Goal: Find specific page/section: Find specific page/section

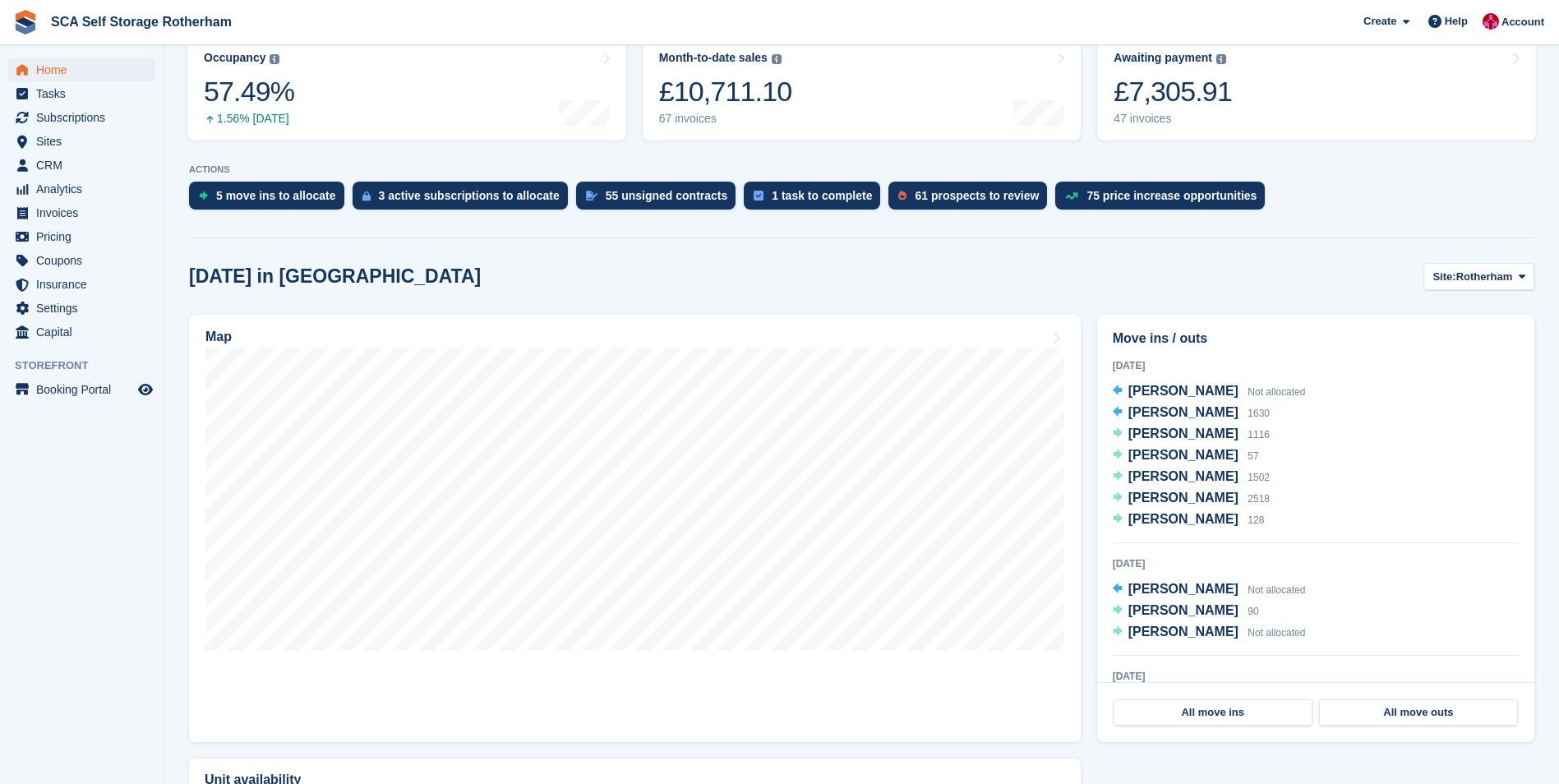
scroll to position [247, 0]
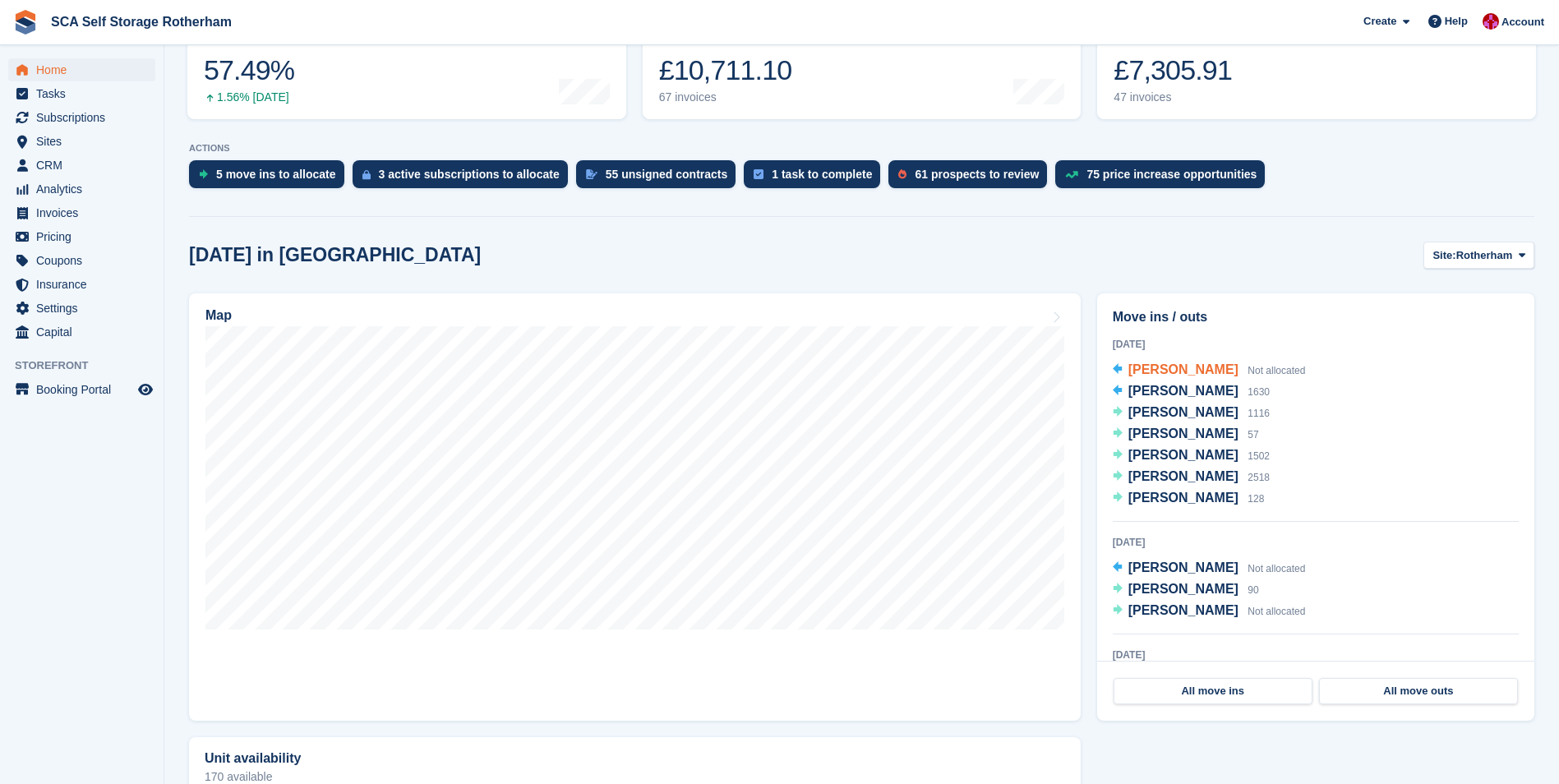
click at [1176, 368] on span "[PERSON_NAME]" at bounding box center [1183, 369] width 110 height 14
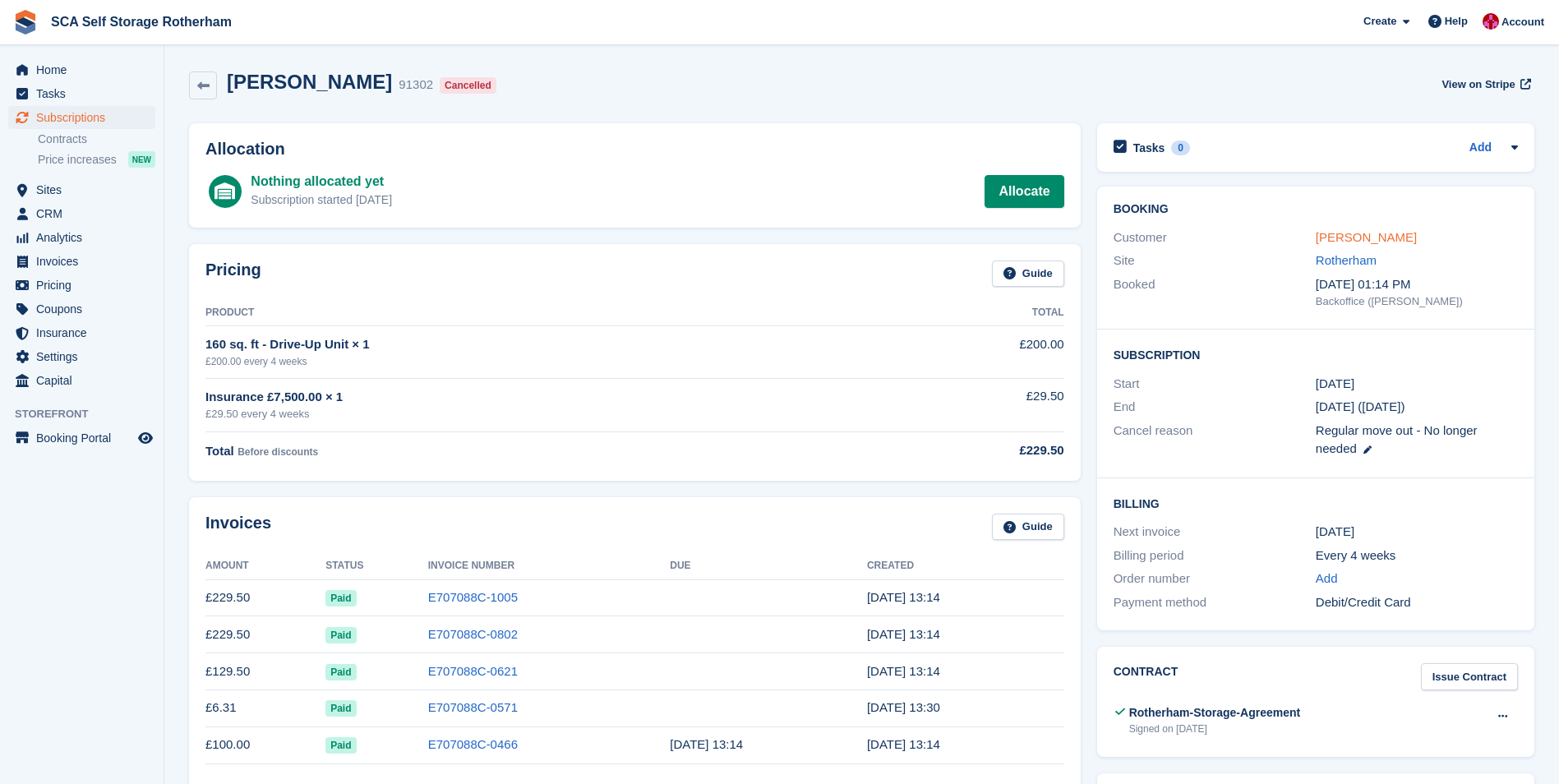
click at [1352, 233] on link "[PERSON_NAME]" at bounding box center [1367, 237] width 101 height 14
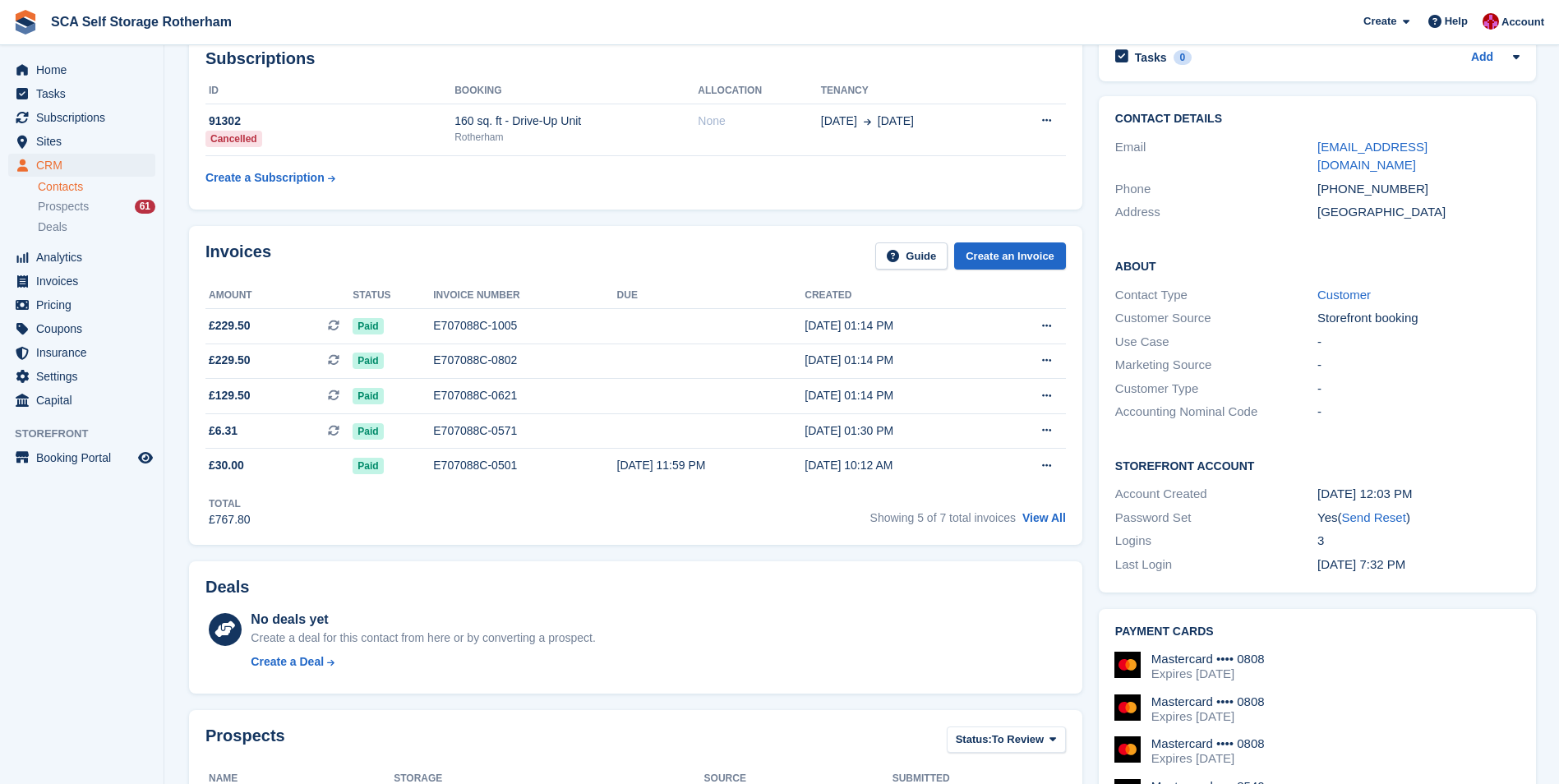
scroll to position [247, 0]
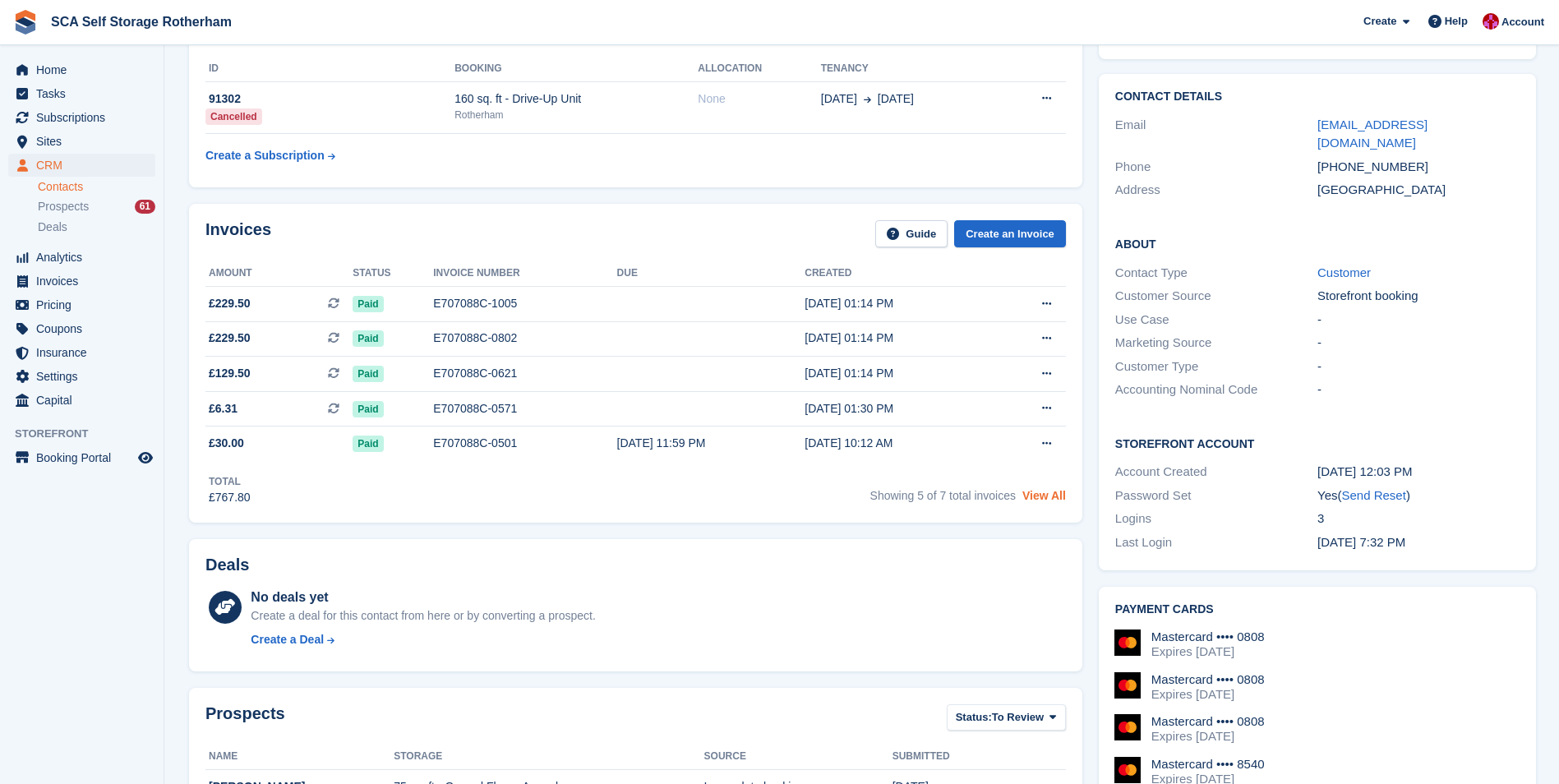
click at [1047, 496] on link "View All" at bounding box center [1044, 496] width 43 height 13
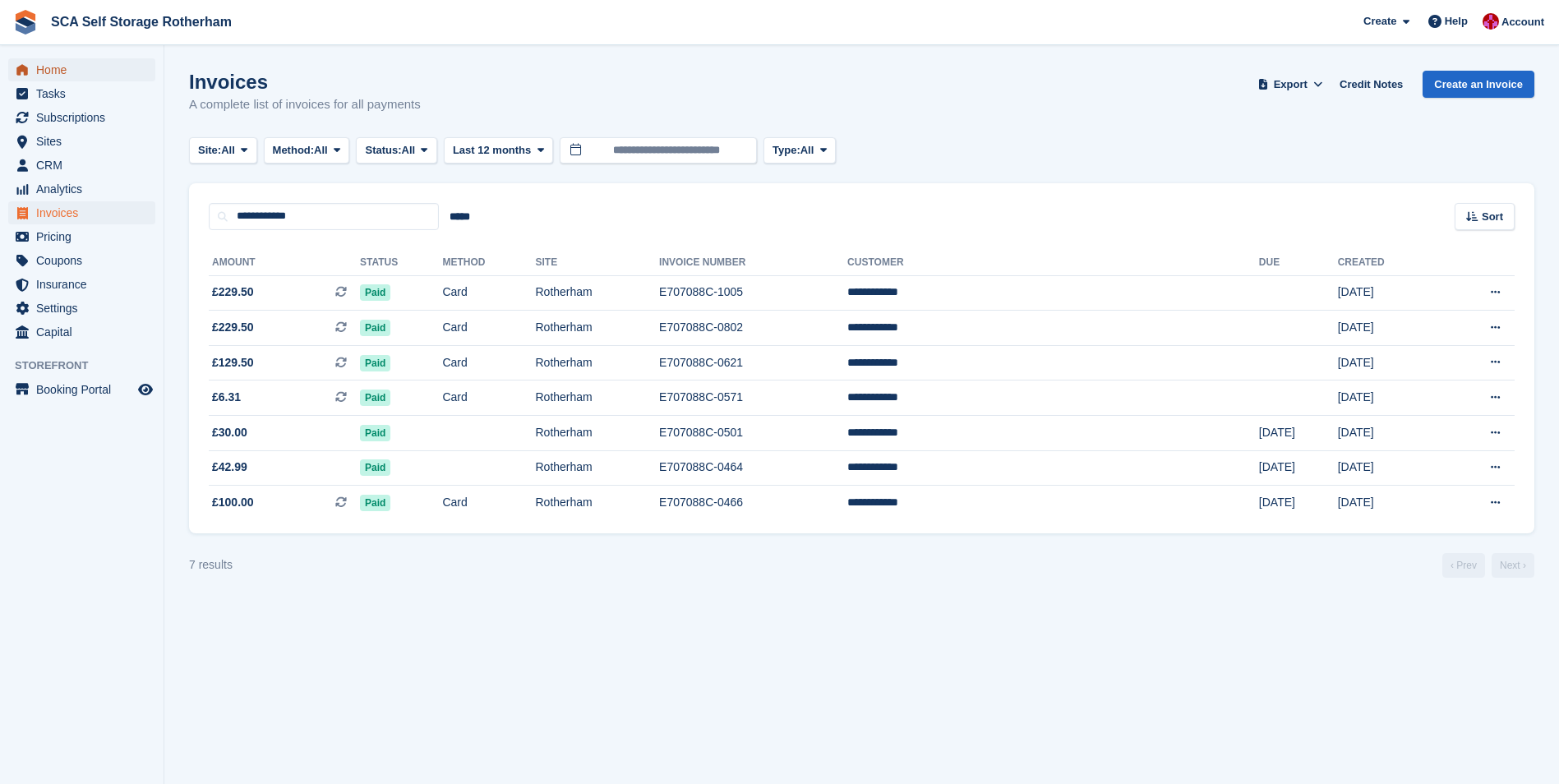
click at [76, 62] on span "Home" at bounding box center [85, 70] width 99 height 23
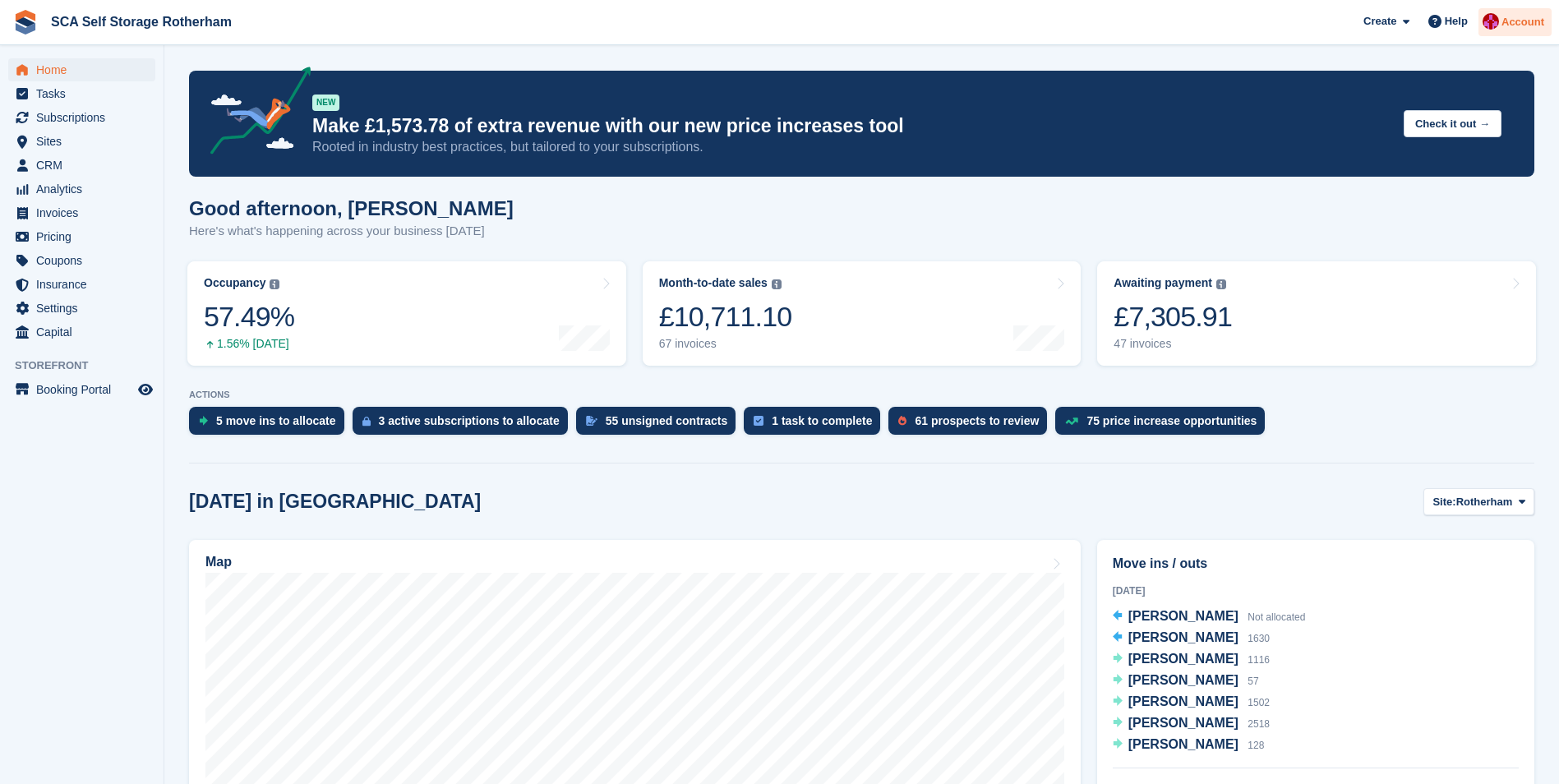
click at [1527, 27] on span "Account" at bounding box center [1522, 22] width 42 height 17
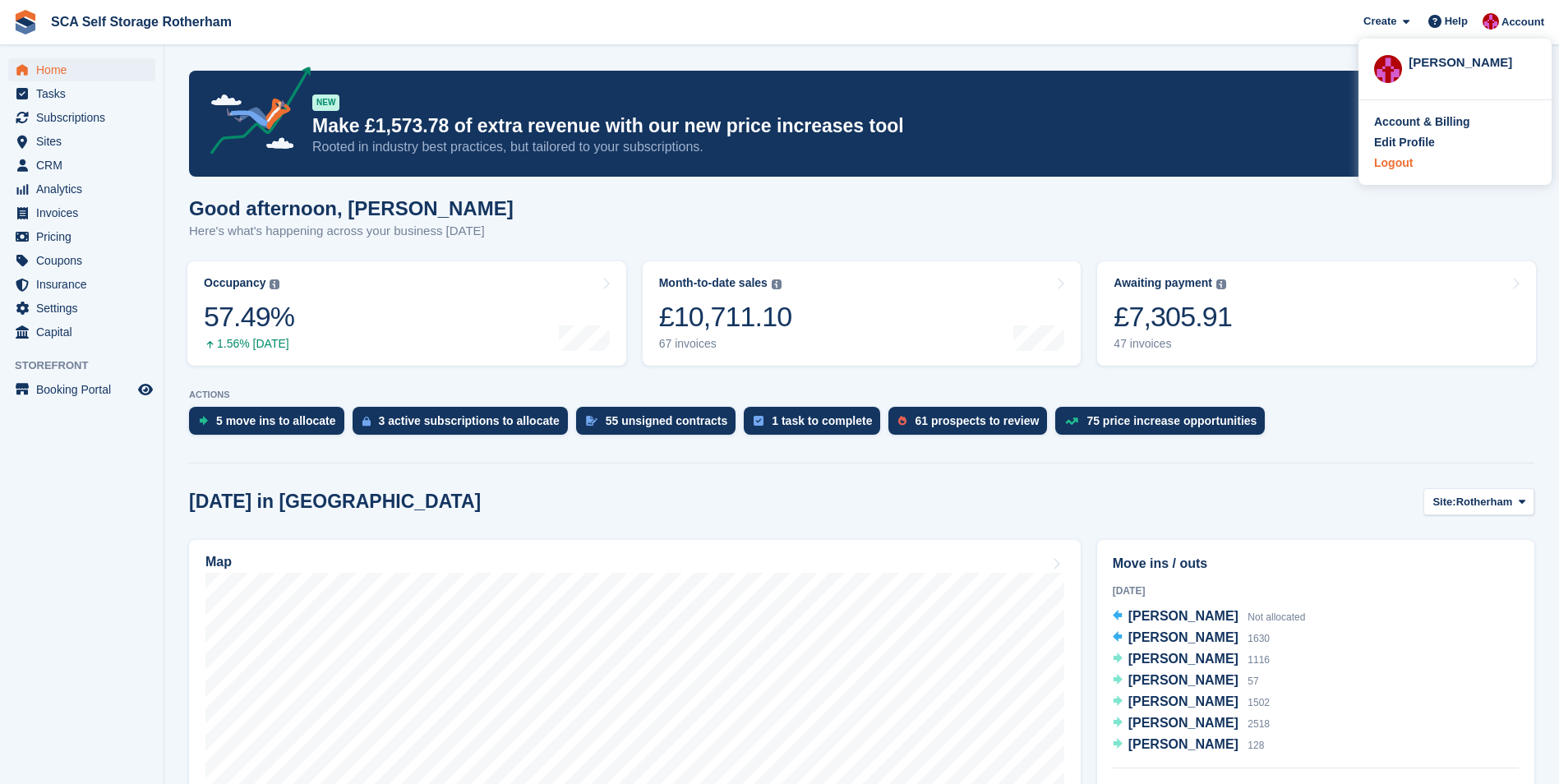
click at [1389, 165] on div "Logout" at bounding box center [1394, 163] width 38 height 17
